Goal: Information Seeking & Learning: Understand process/instructions

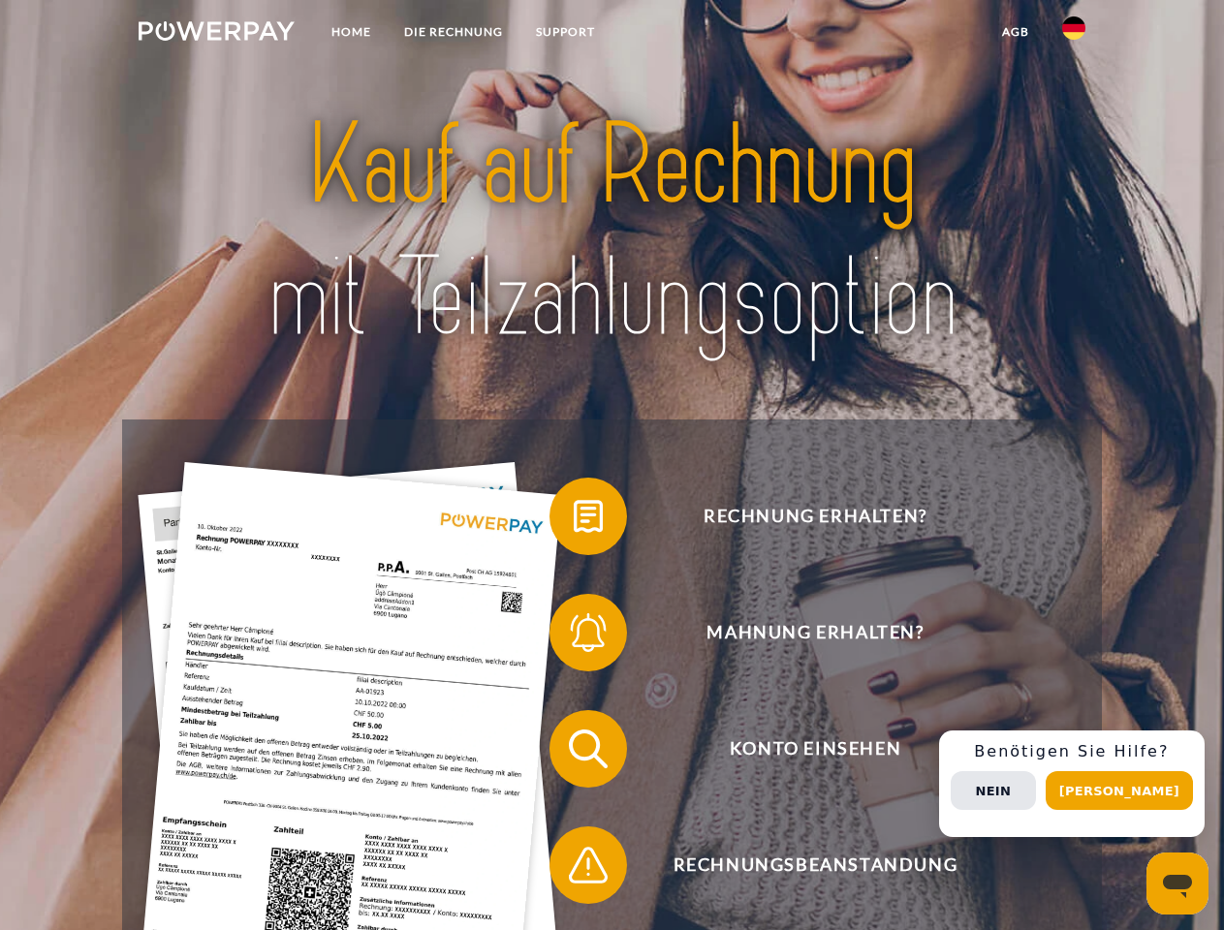
click at [216, 34] on img at bounding box center [217, 30] width 156 height 19
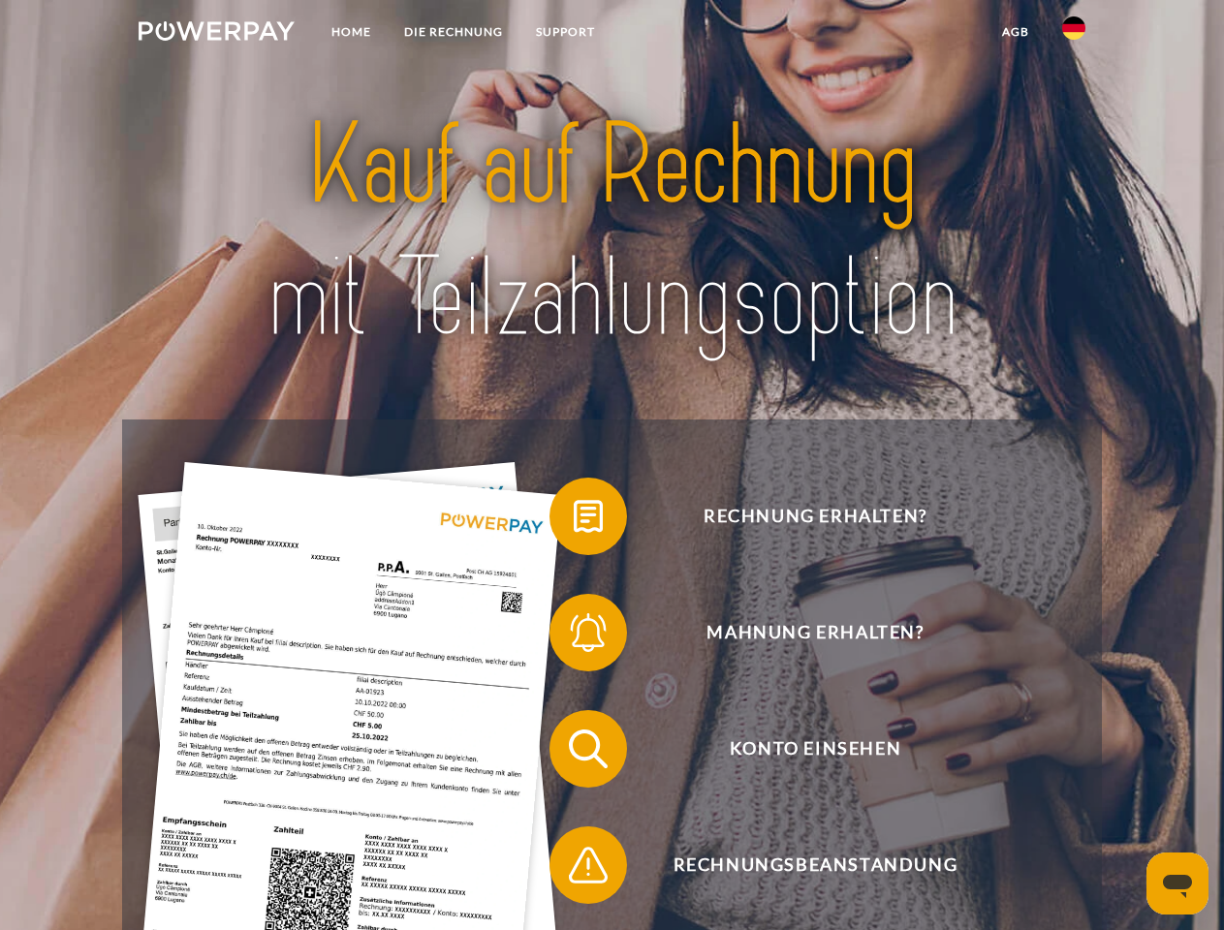
click at [1073, 34] on img at bounding box center [1073, 27] width 23 height 23
click at [1014, 32] on link "agb" at bounding box center [1015, 32] width 60 height 35
click at [574, 520] on span at bounding box center [559, 516] width 97 height 97
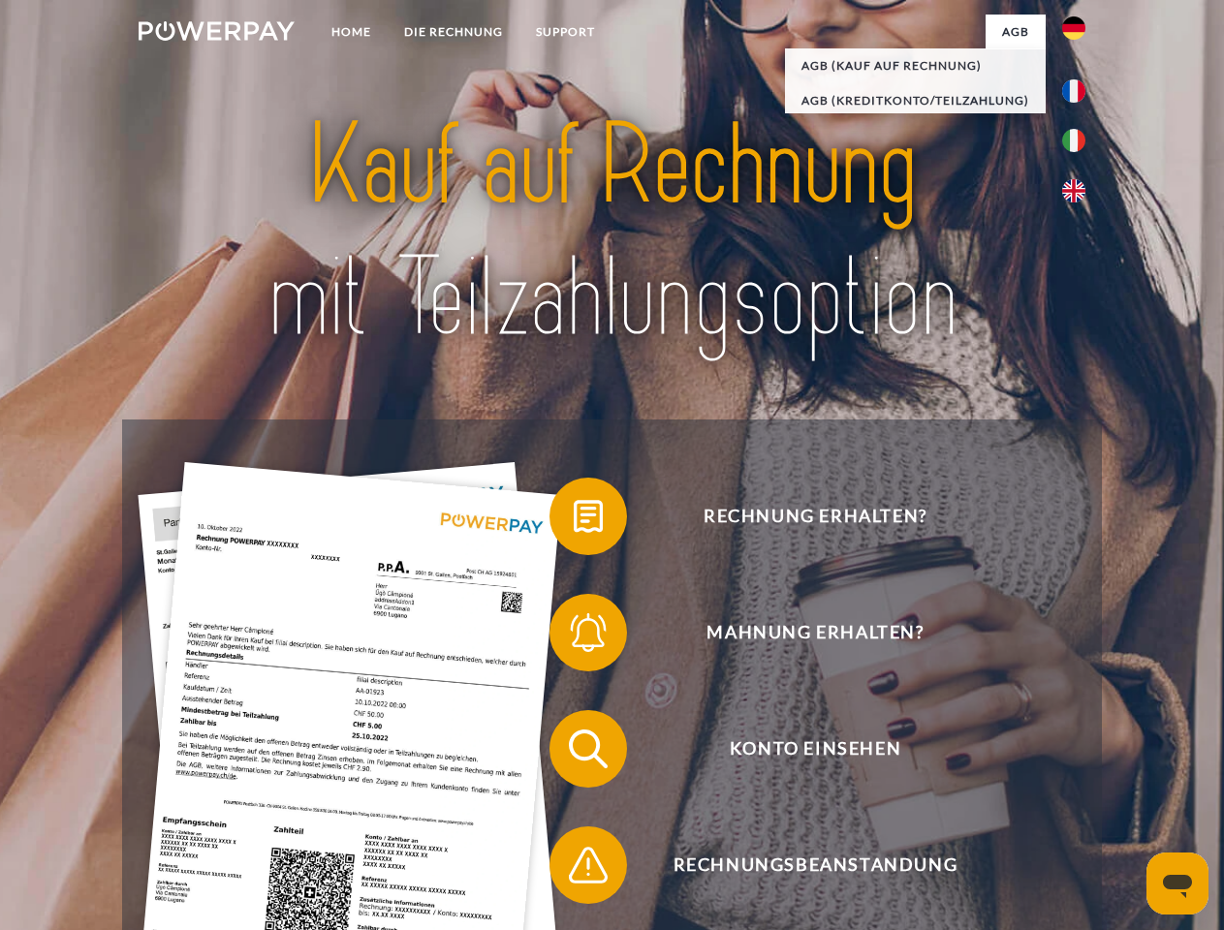
click at [574, 636] on span at bounding box center [559, 632] width 97 height 97
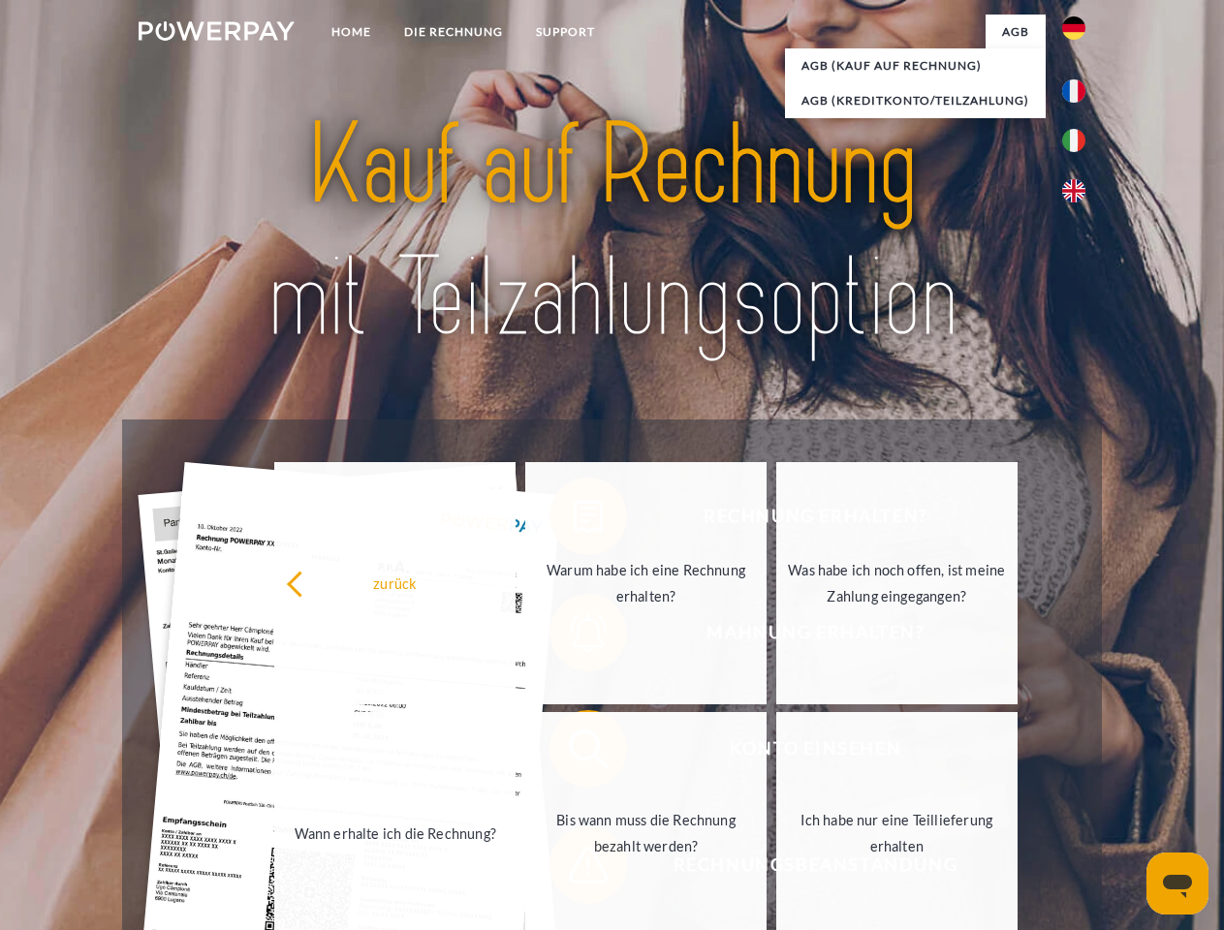
click at [574, 753] on link "Bis wann muss die Rechnung bezahlt werden?" at bounding box center [645, 833] width 241 height 242
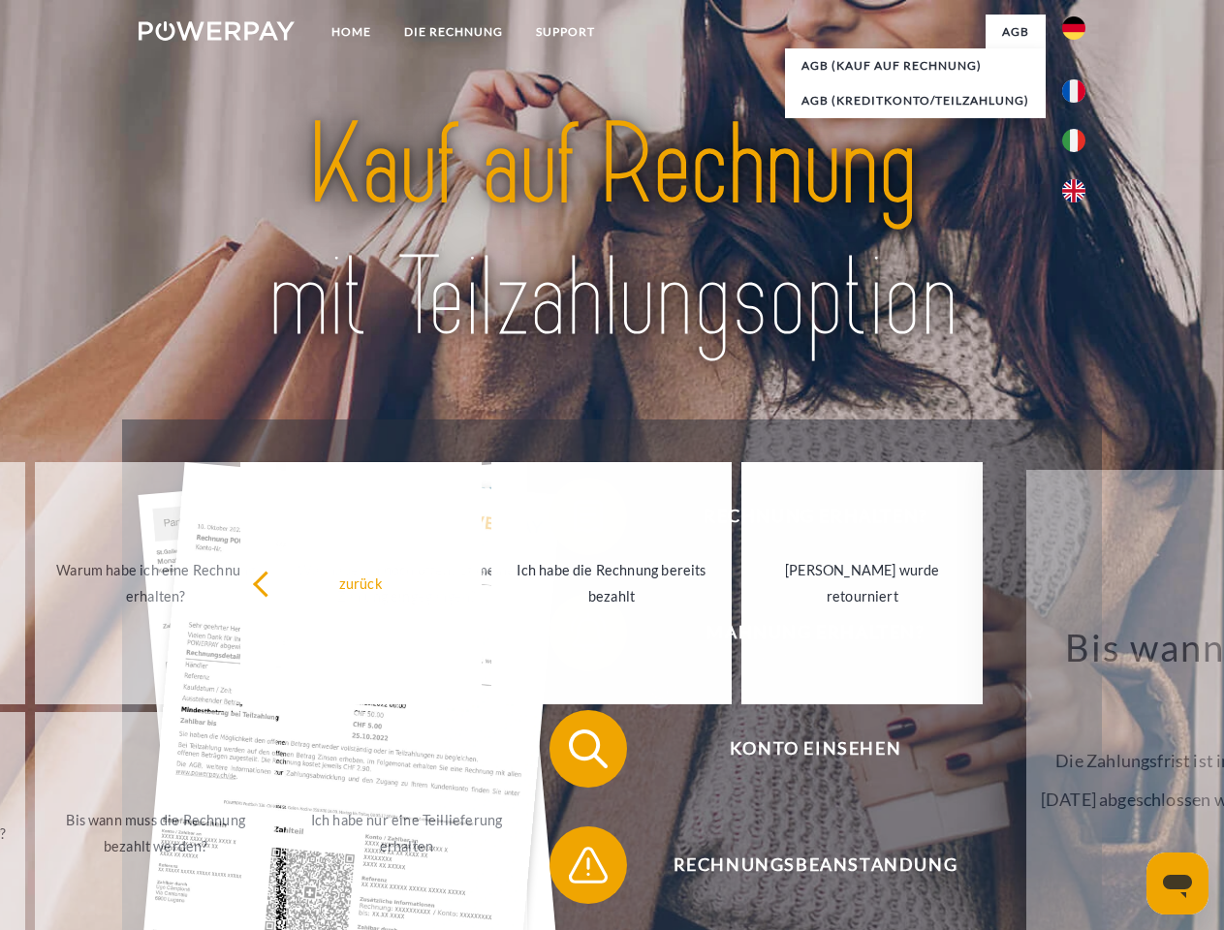
click at [574, 869] on span at bounding box center [559, 865] width 97 height 97
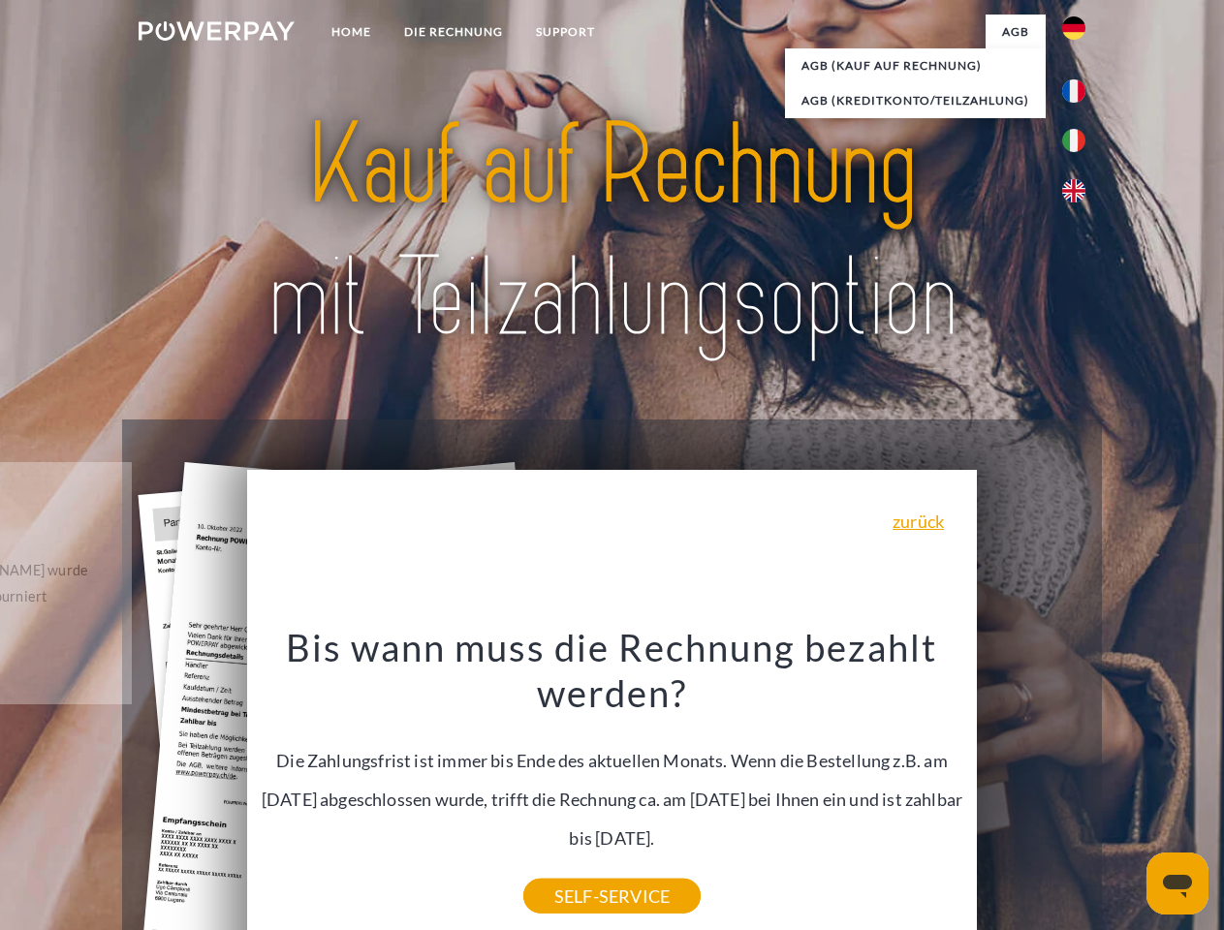
click at [1078, 784] on div "Rechnung erhalten? Mahnung erhalten? Konto einsehen" at bounding box center [611, 806] width 978 height 775
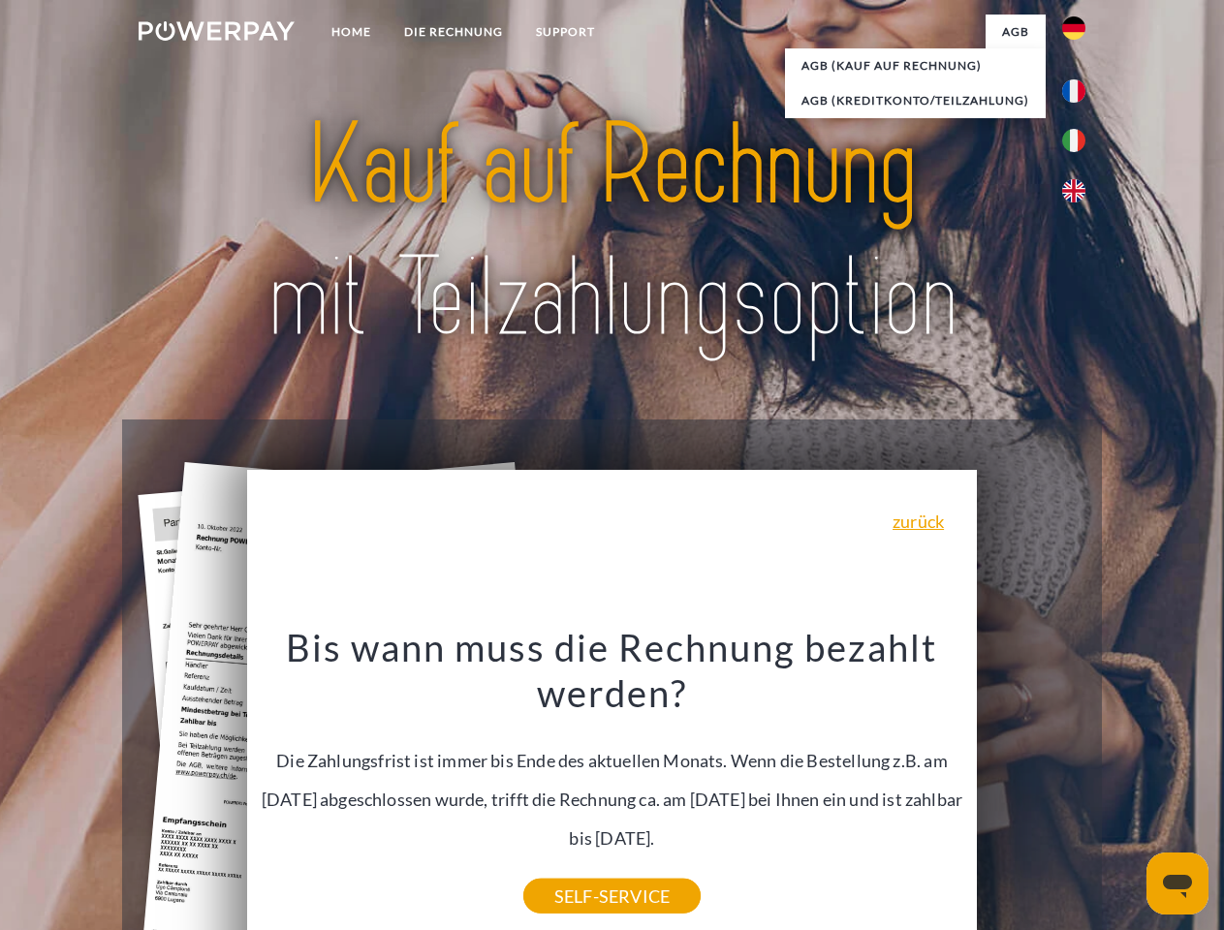
click at [1031, 788] on span "Konto einsehen" at bounding box center [814, 749] width 475 height 78
click at [1126, 791] on header "Home DIE RECHNUNG SUPPORT" at bounding box center [612, 669] width 1224 height 1338
